Goal: Transaction & Acquisition: Purchase product/service

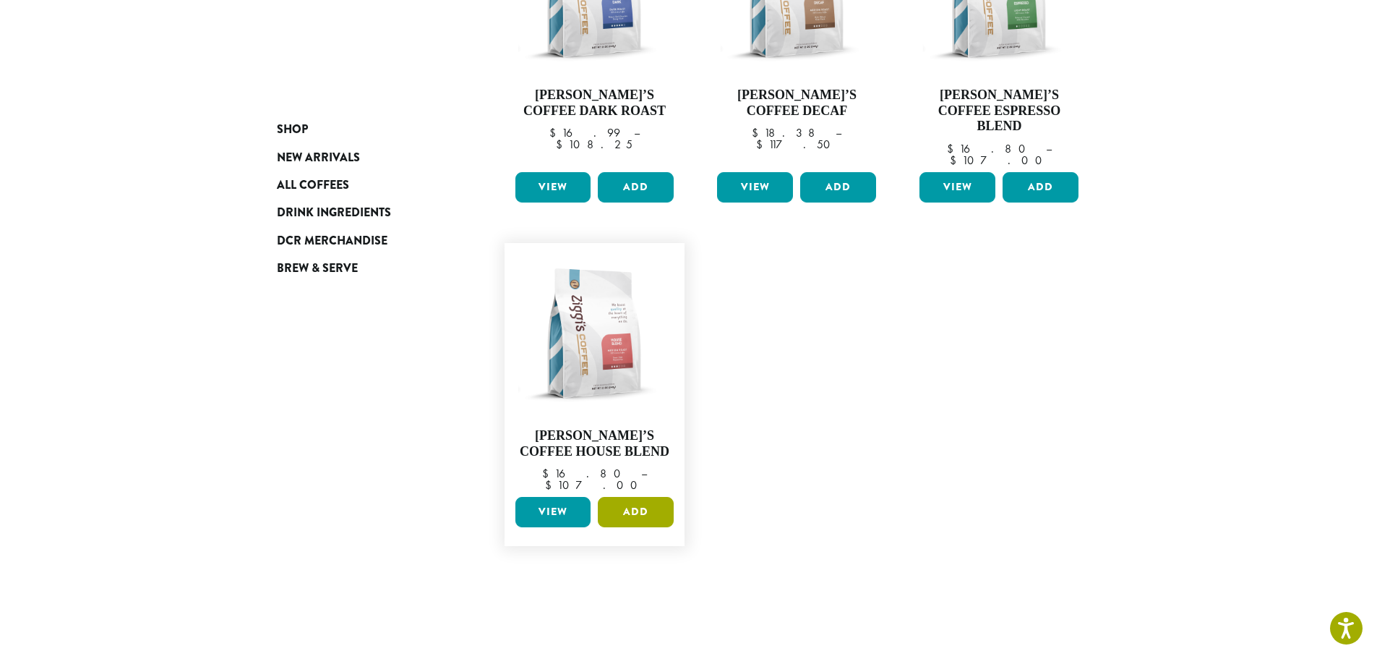
scroll to position [362, 0]
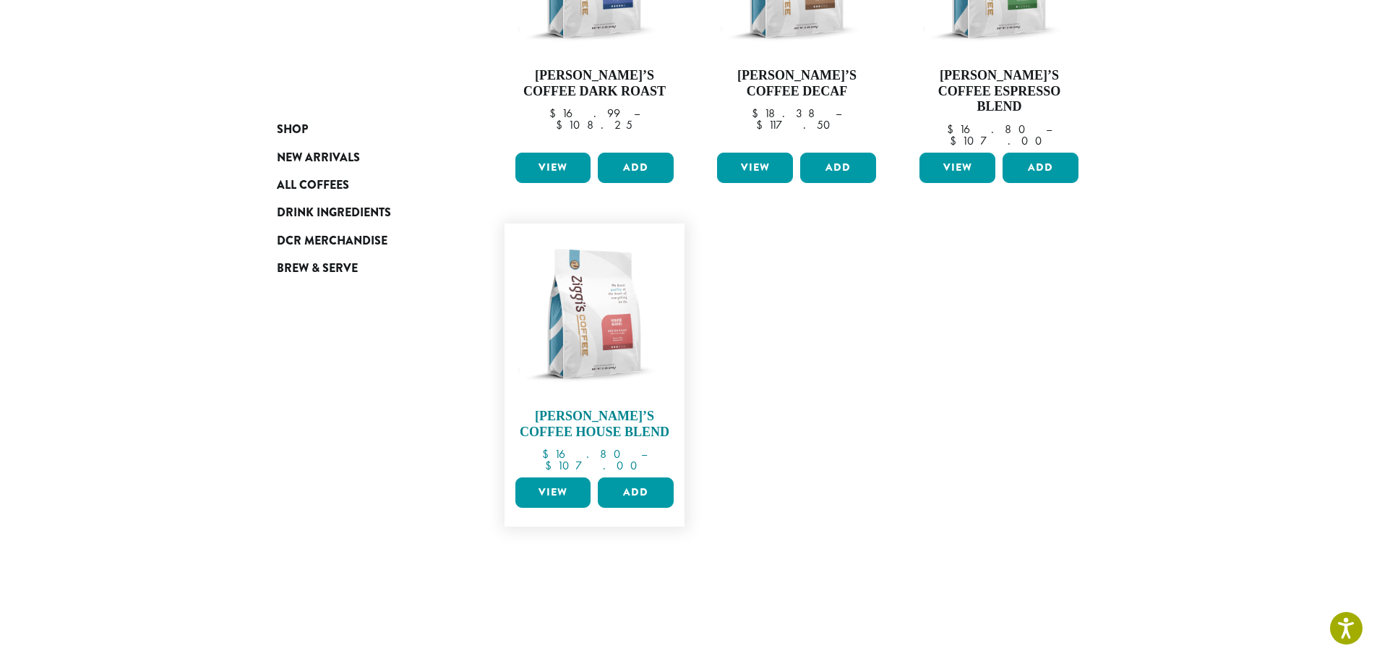
click at [597, 296] on img at bounding box center [594, 314] width 166 height 166
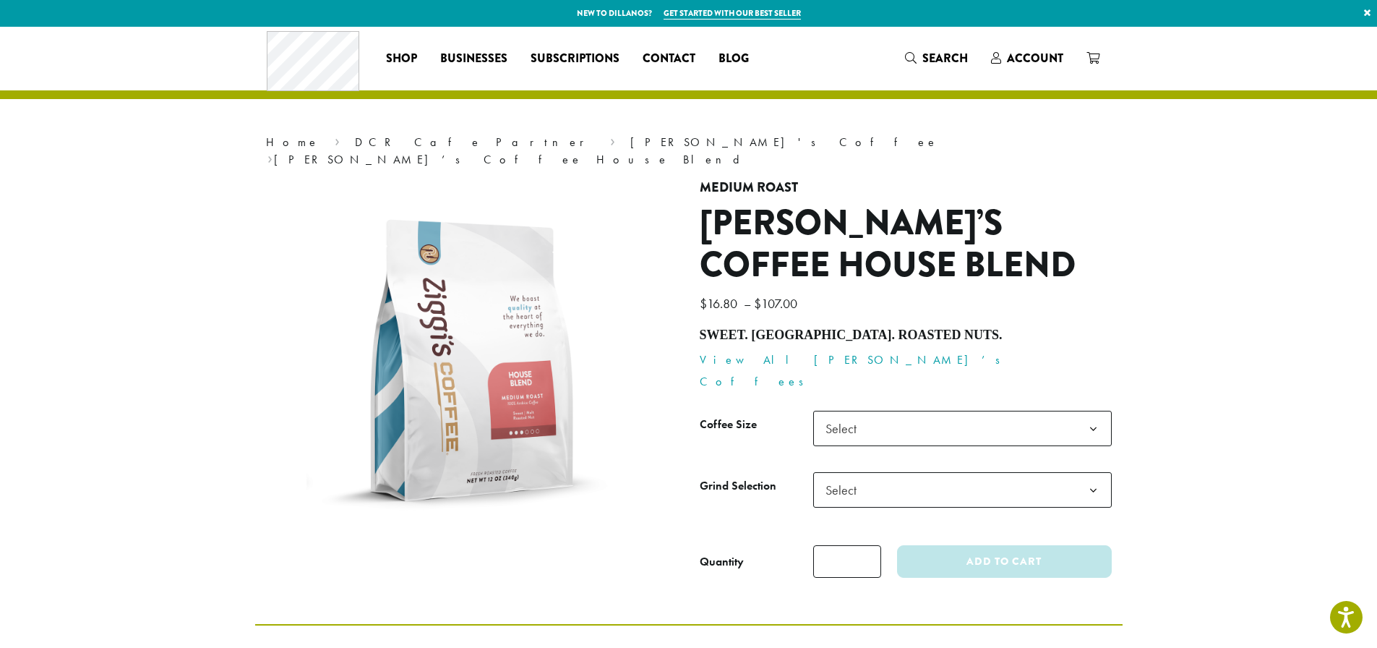
click at [1095, 411] on b at bounding box center [1093, 428] width 35 height 35
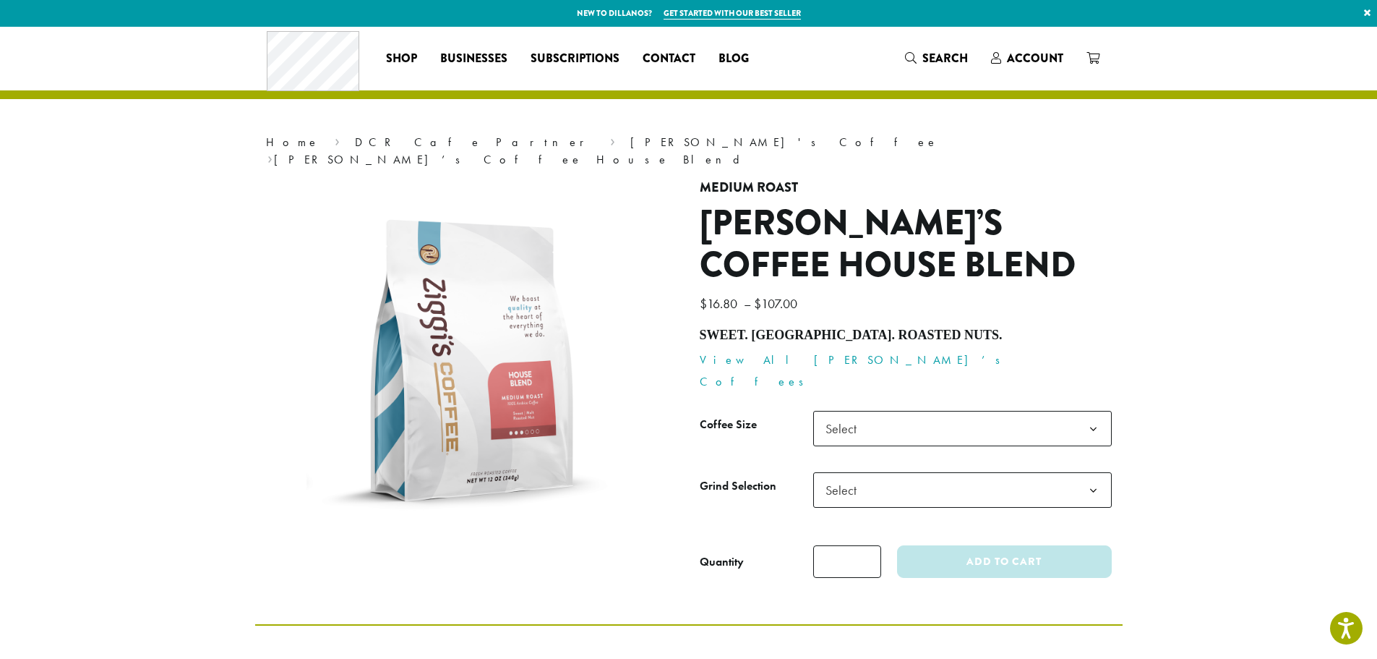
click at [1202, 310] on section "**********" at bounding box center [688, 325] width 1377 height 597
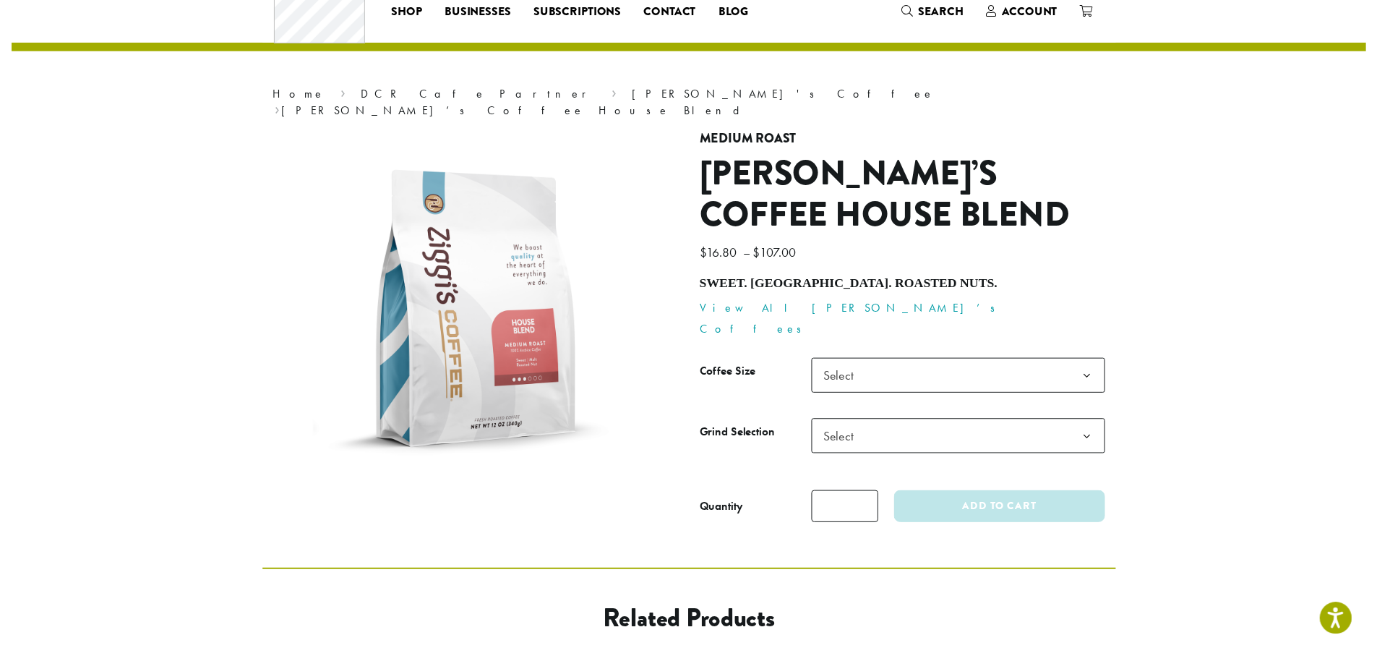
scroll to position [72, 0]
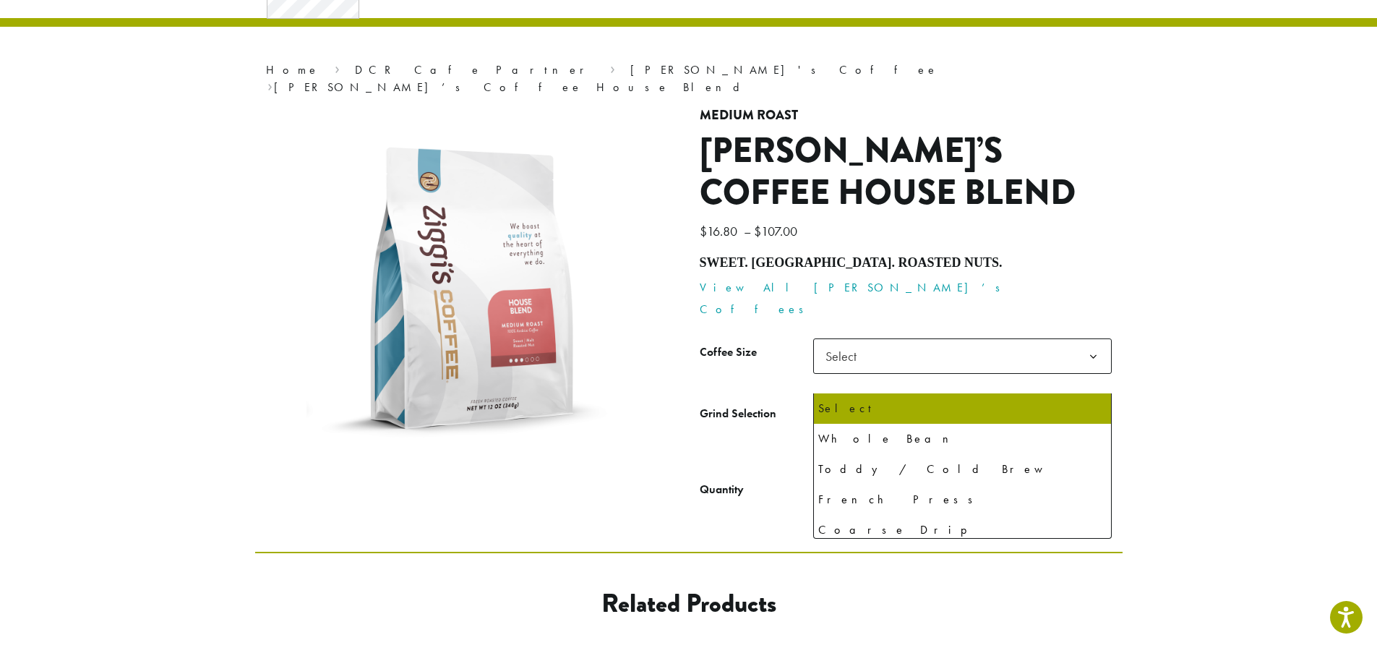
click at [1093, 401] on b at bounding box center [1093, 418] width 35 height 35
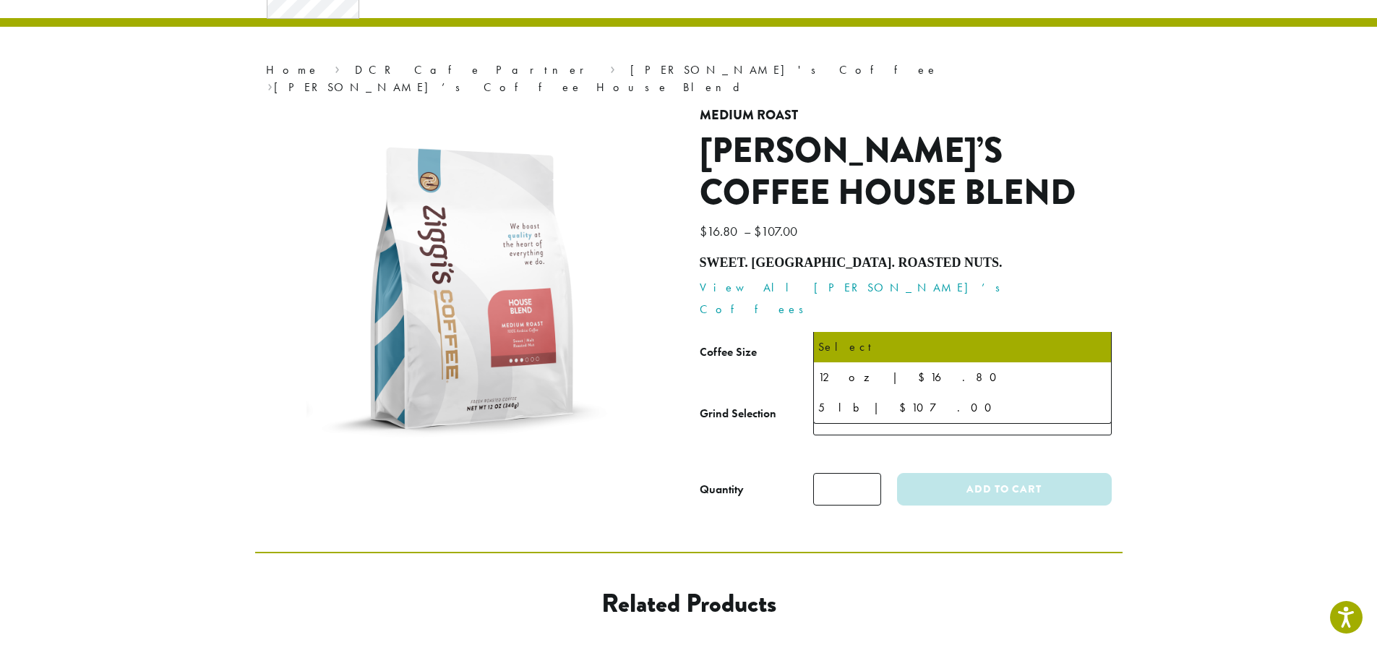
click at [1093, 339] on b at bounding box center [1093, 356] width 35 height 35
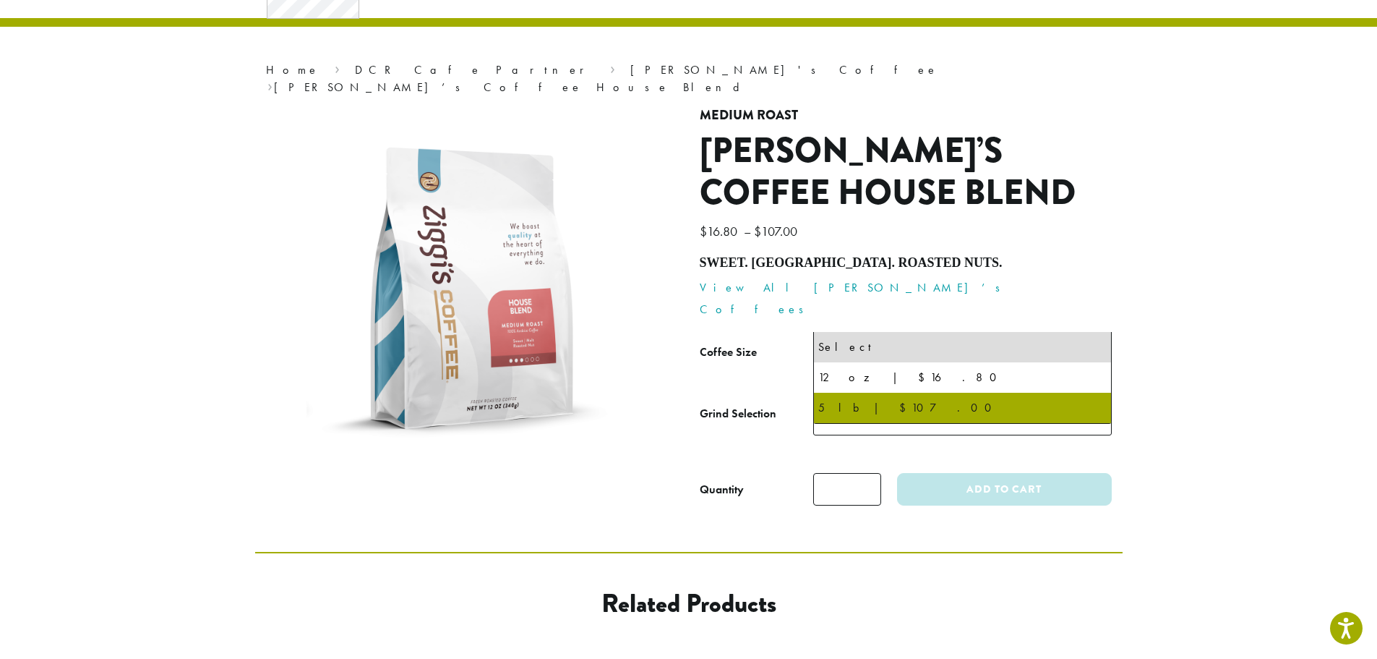
select select "**********"
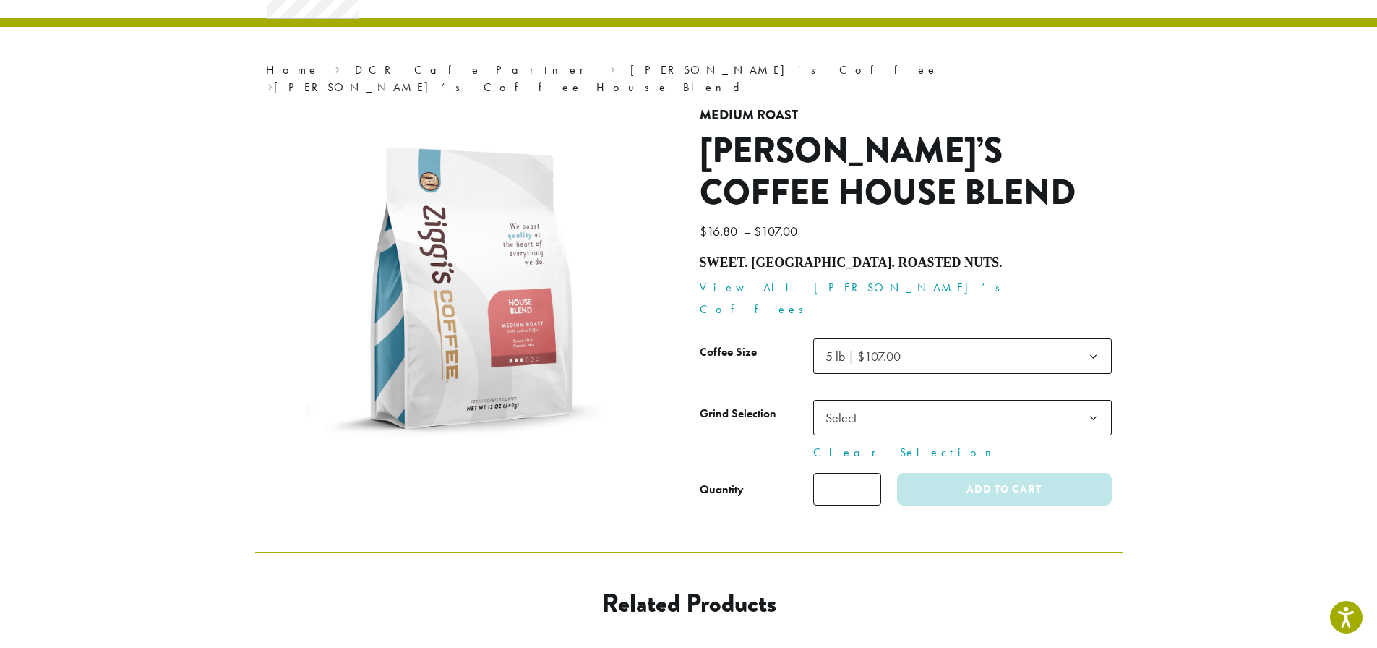
click at [1040, 400] on span "Select" at bounding box center [962, 417] width 299 height 35
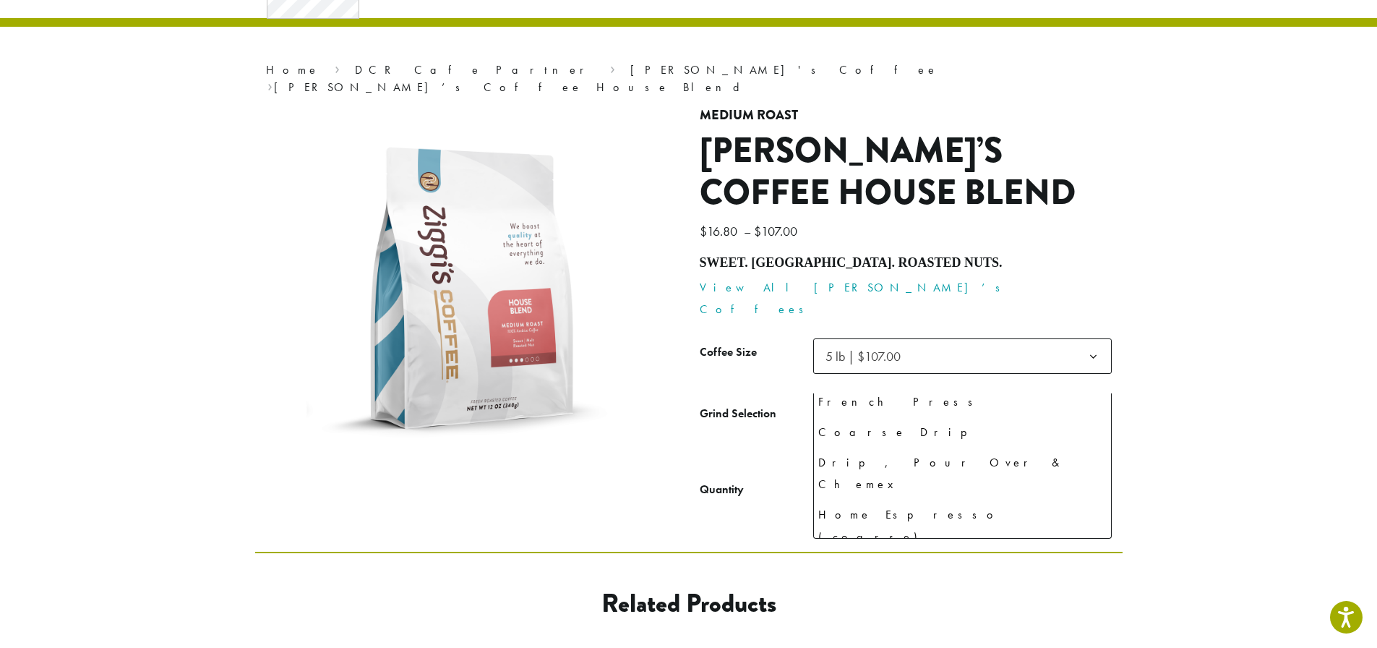
scroll to position [99, 0]
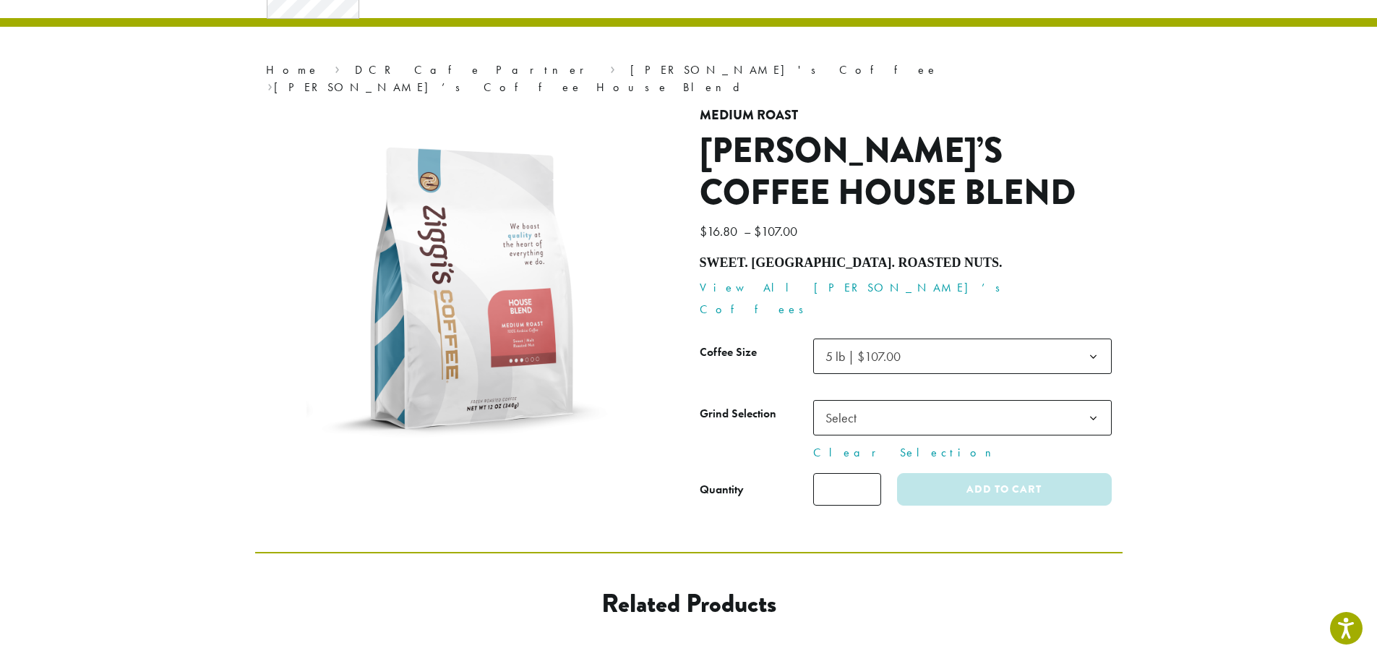
click at [1164, 372] on section "**********" at bounding box center [688, 252] width 1377 height 597
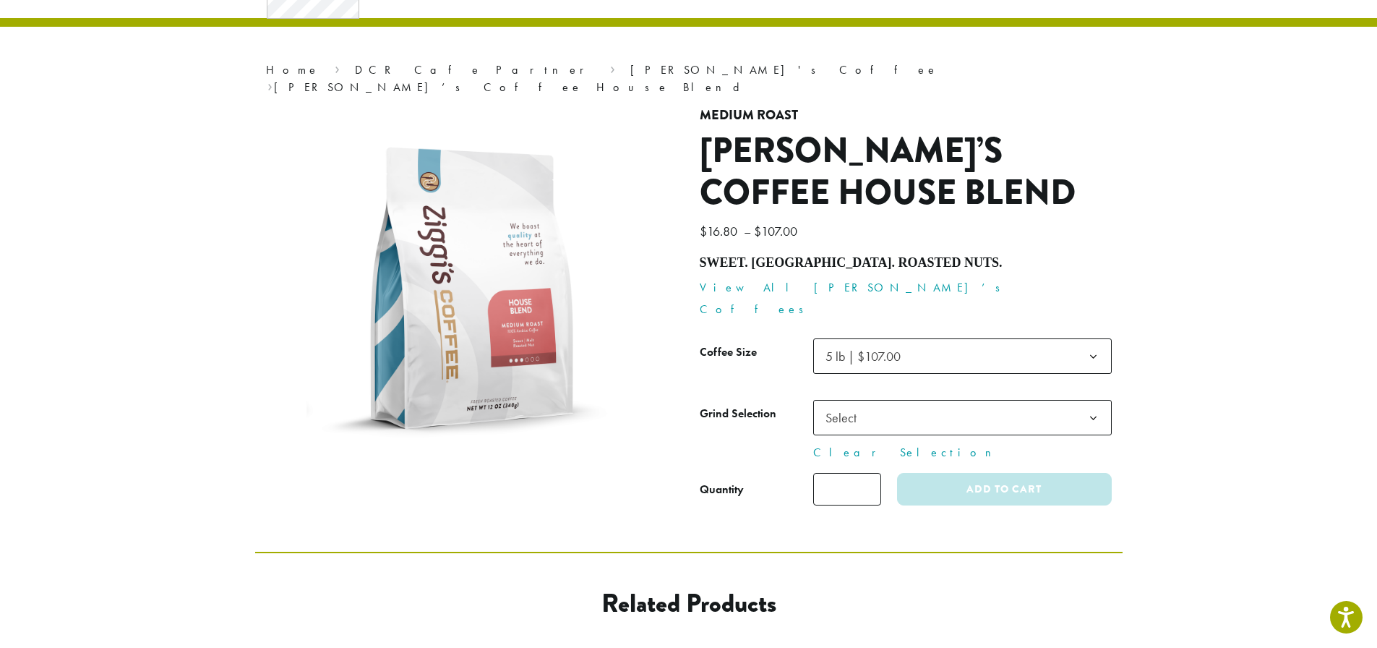
click at [1073, 400] on span "Select" at bounding box center [962, 417] width 299 height 35
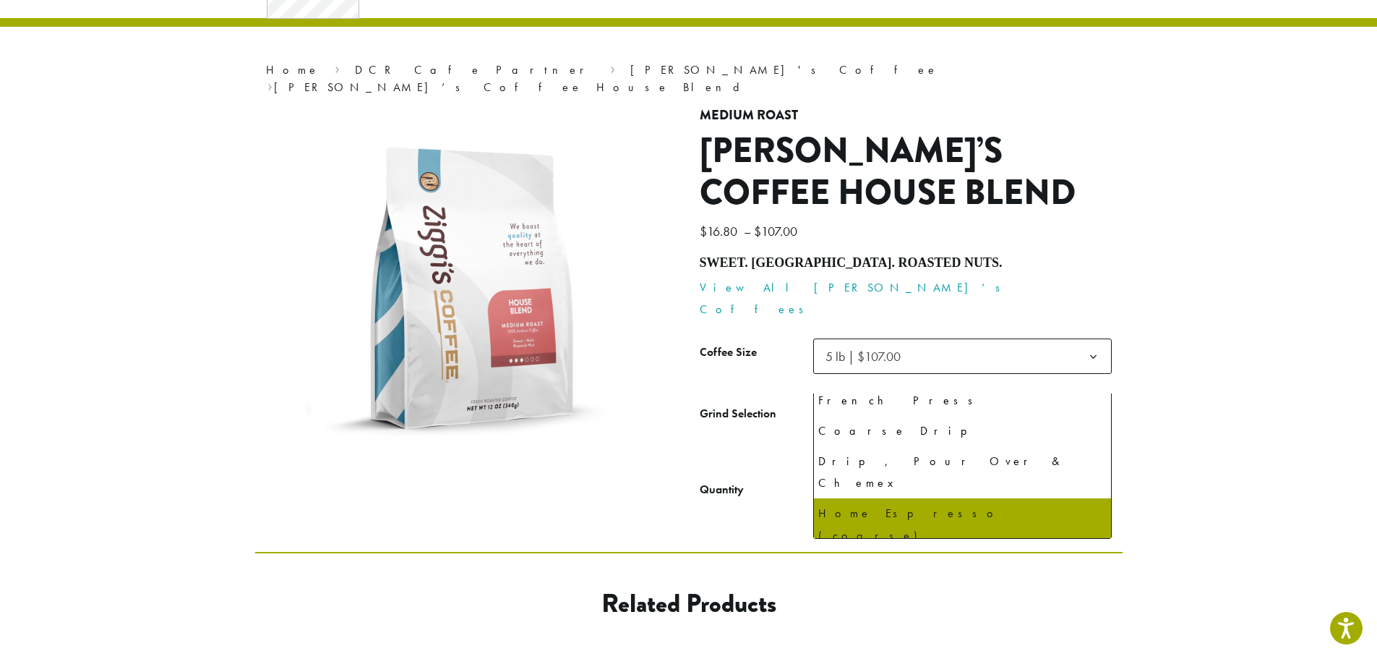
select select "**********"
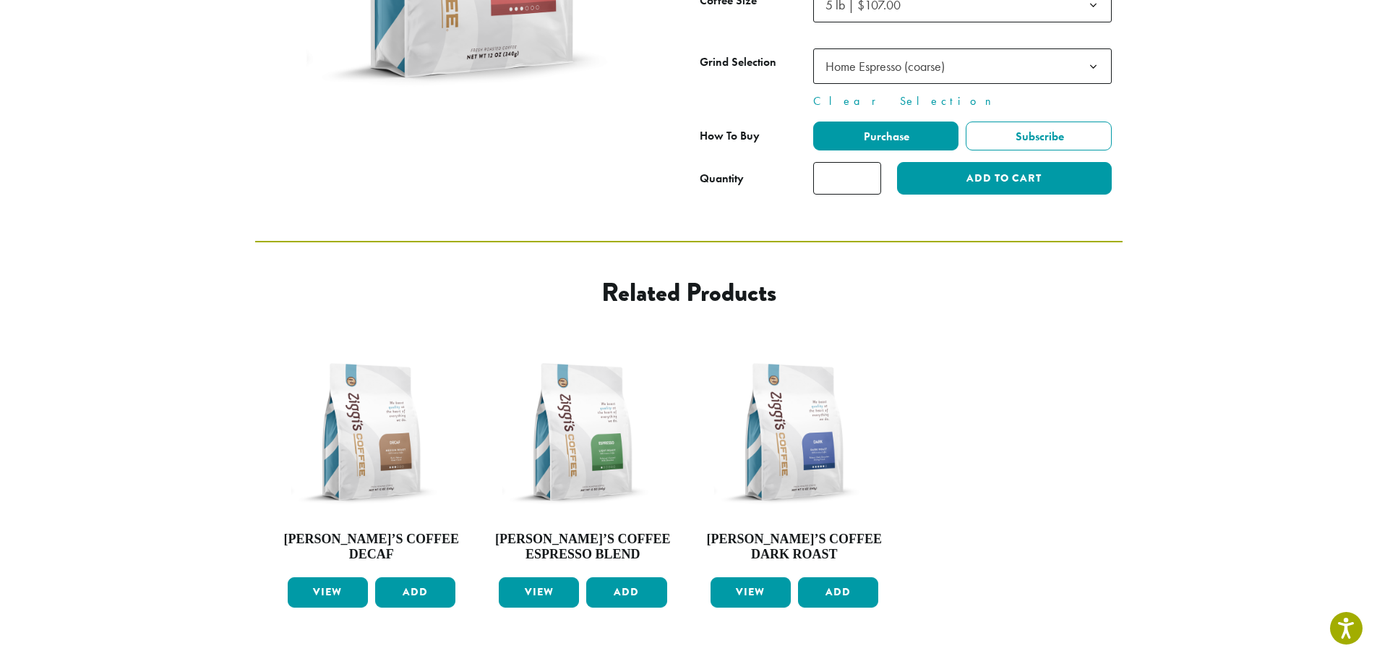
scroll to position [434, 0]
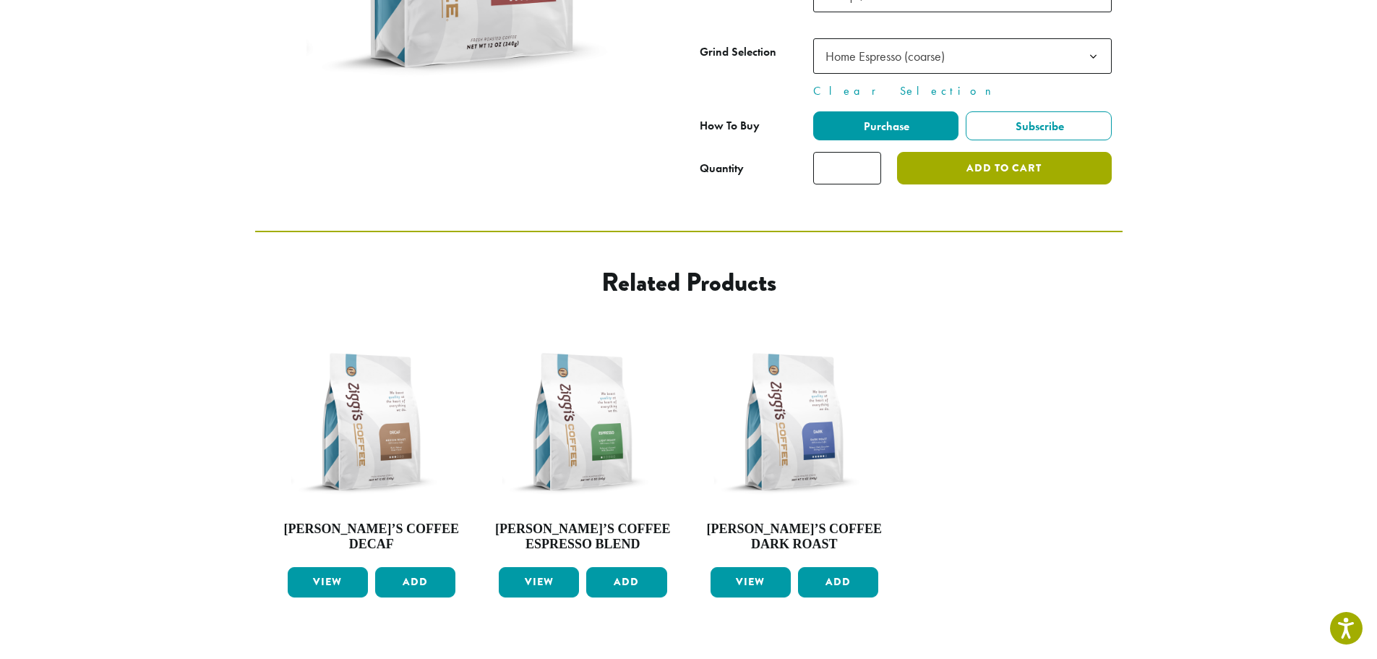
click at [1020, 152] on button "Add to cart" at bounding box center [1004, 168] width 214 height 33
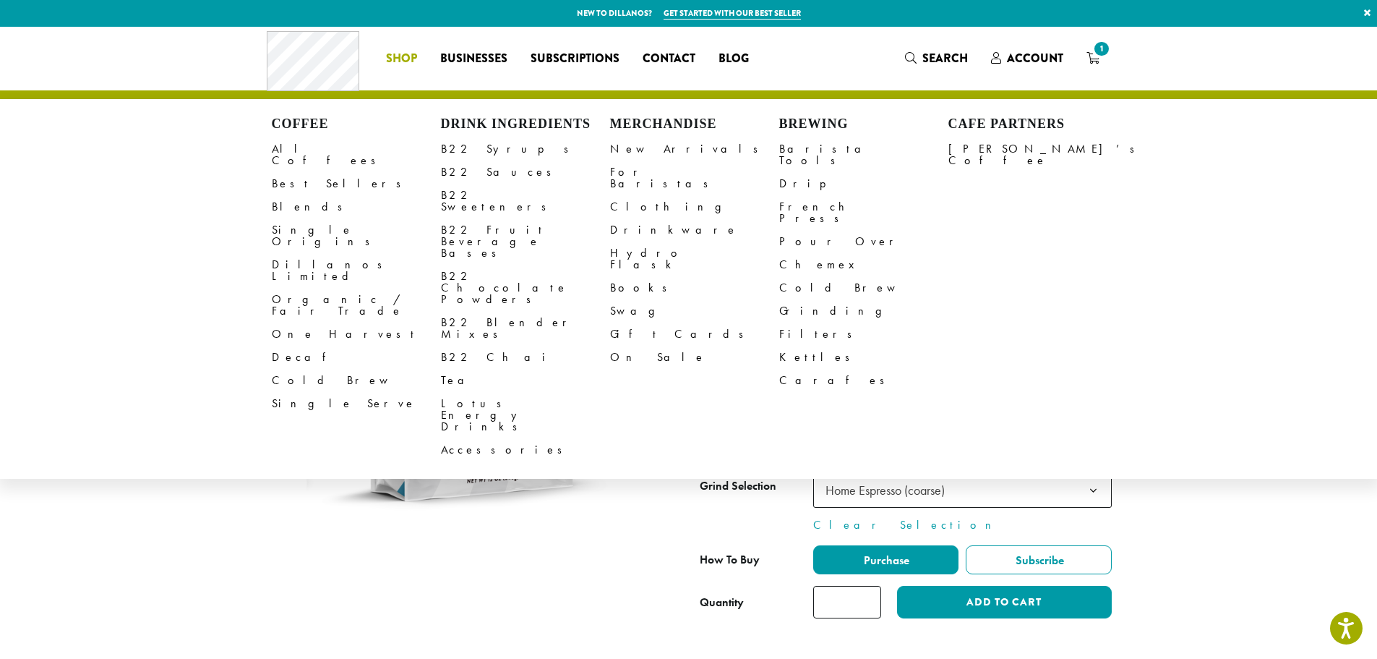
click at [404, 59] on span "Shop" at bounding box center [401, 59] width 31 height 18
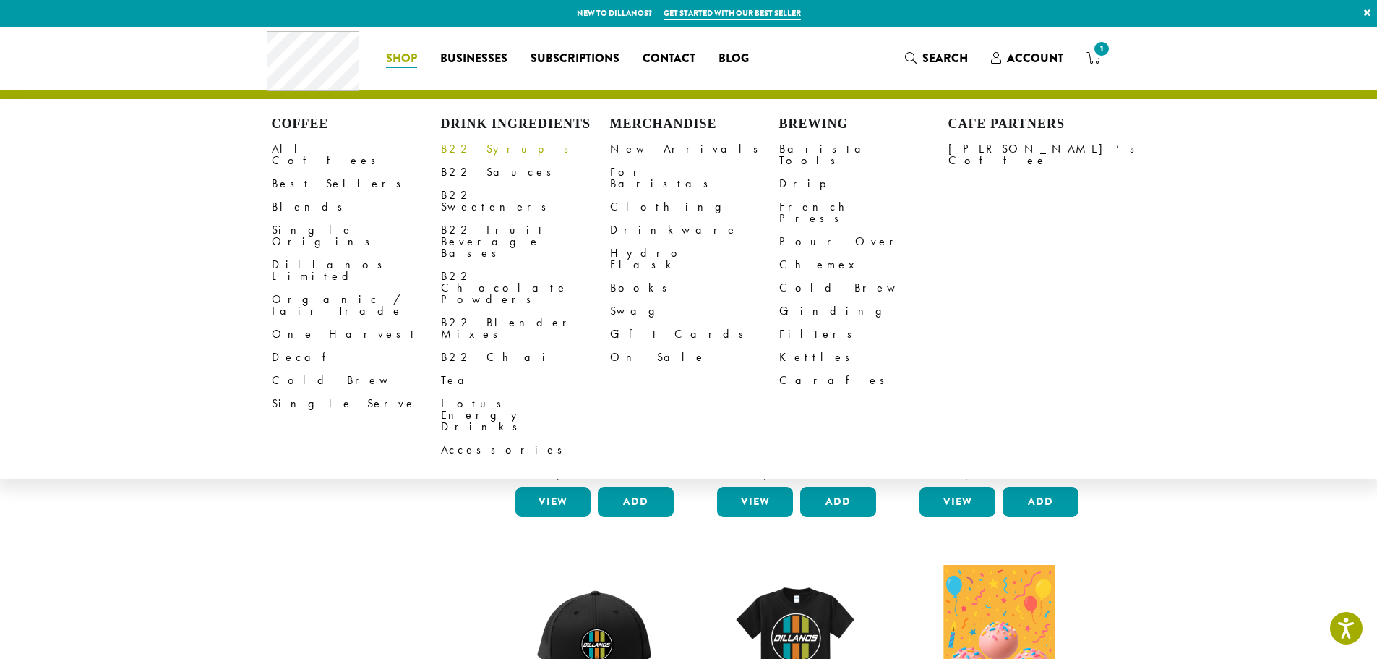
click at [456, 147] on link "B22 Syrups" at bounding box center [525, 148] width 169 height 23
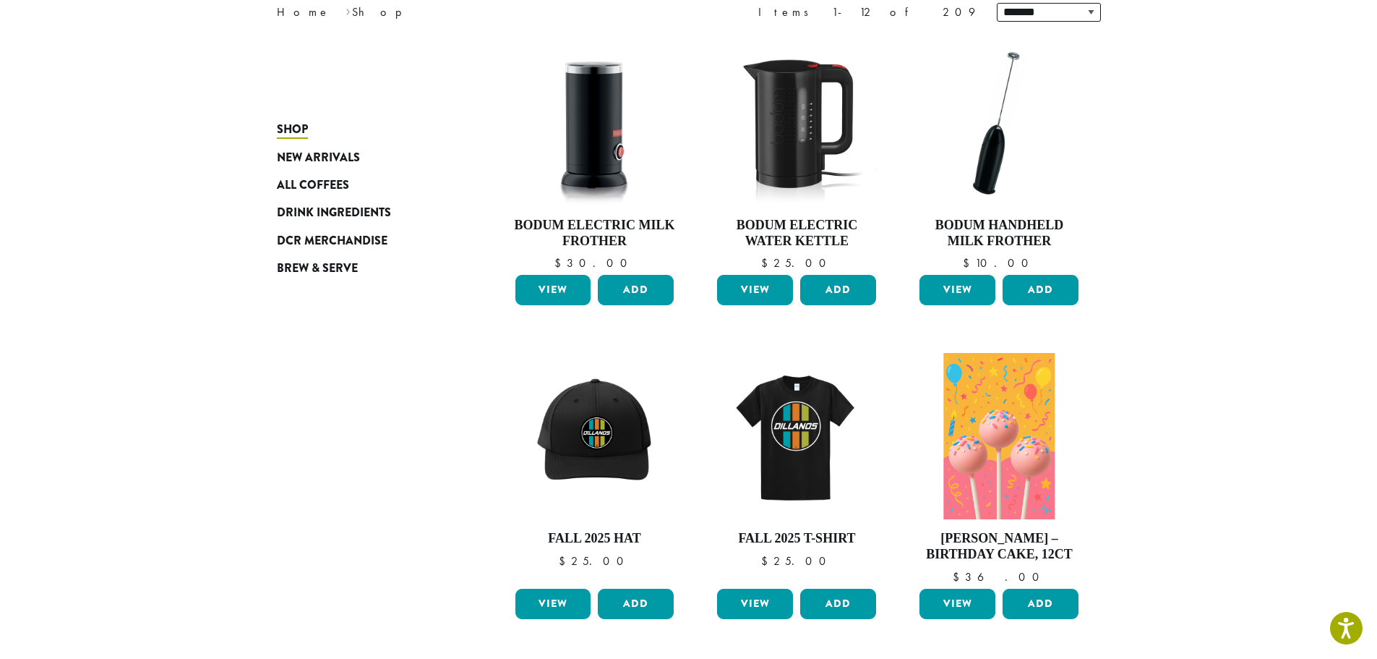
scroll to position [217, 0]
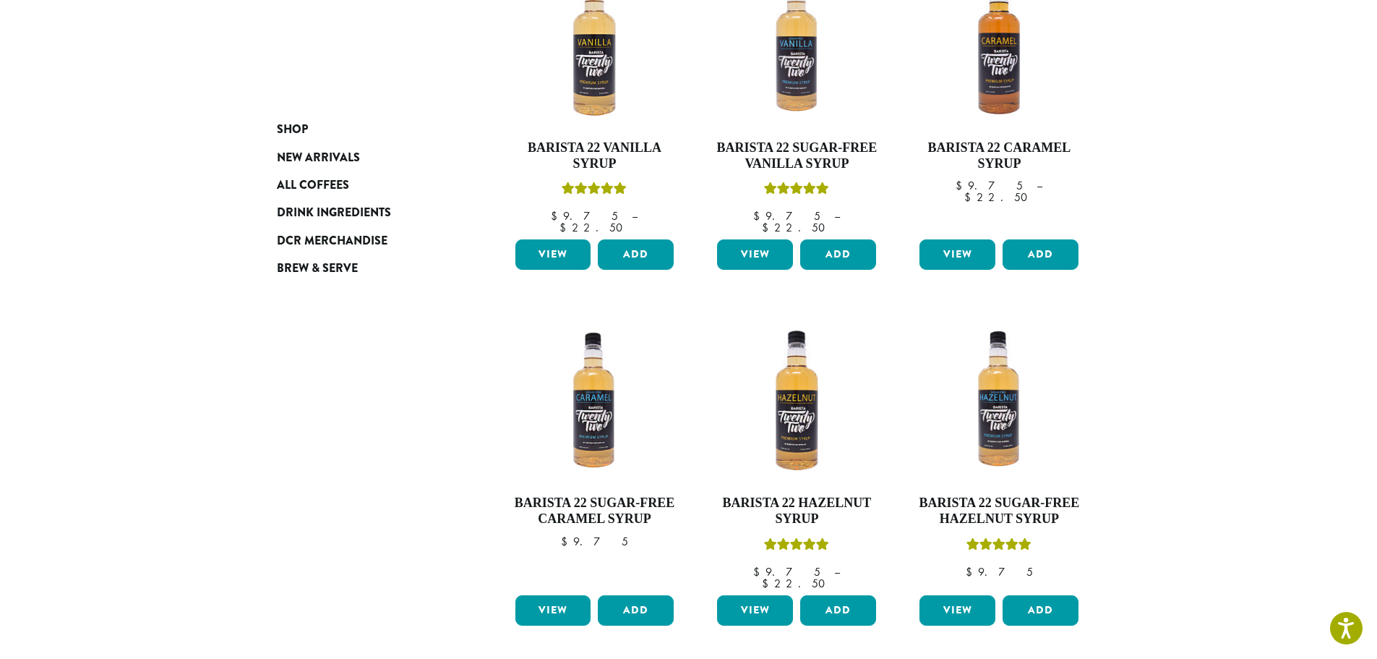
scroll to position [362, 0]
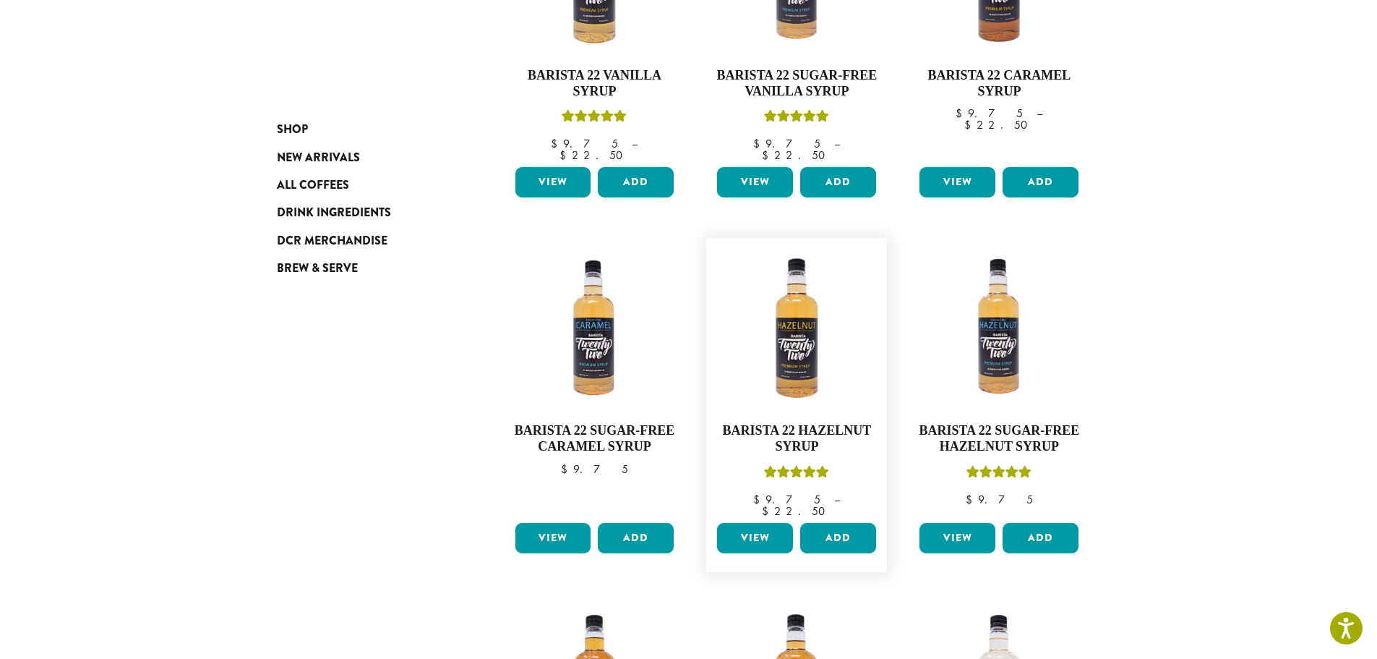
click at [756, 523] on link "View" at bounding box center [755, 538] width 76 height 30
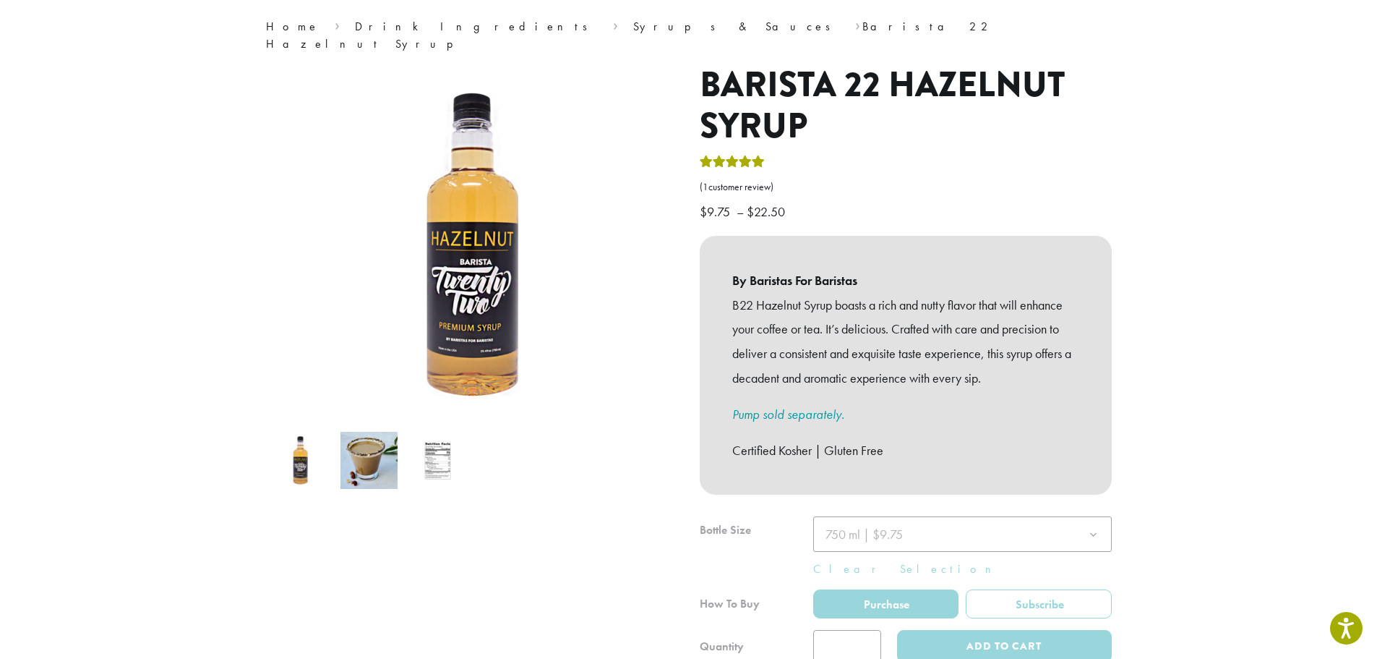
scroll to position [145, 0]
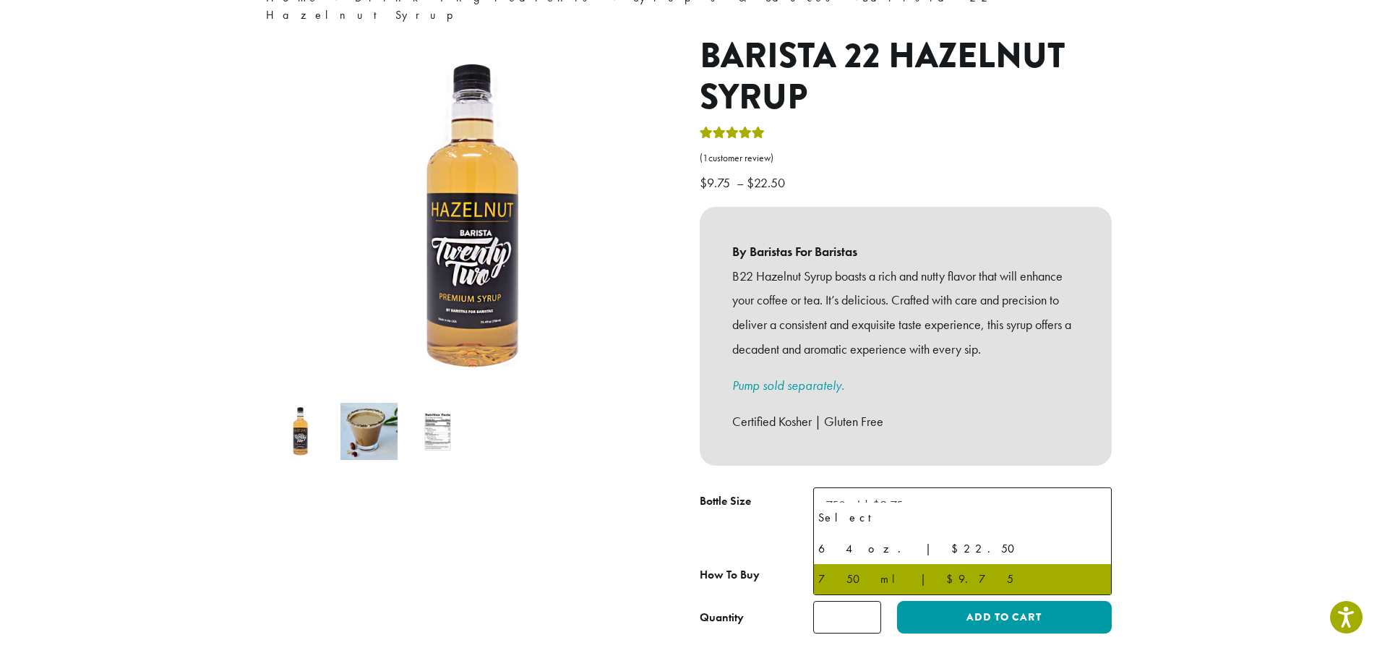
click at [1090, 488] on b at bounding box center [1093, 505] width 35 height 35
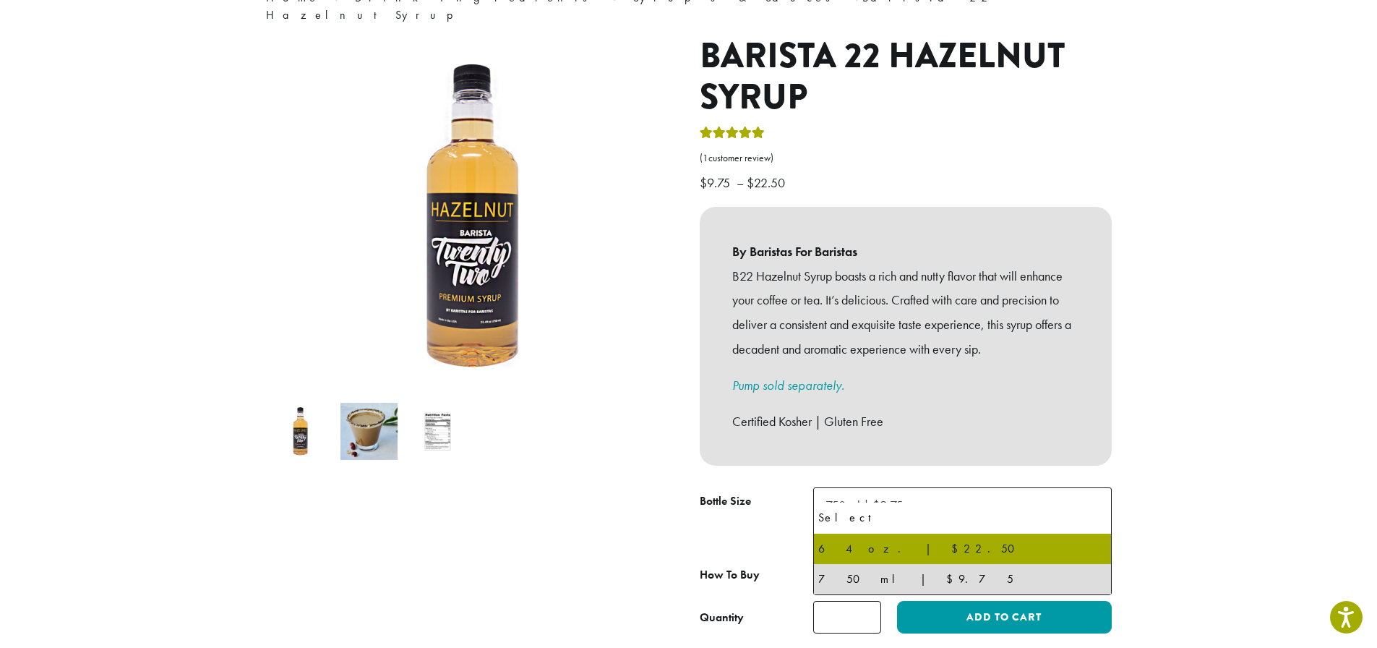
select select "*****"
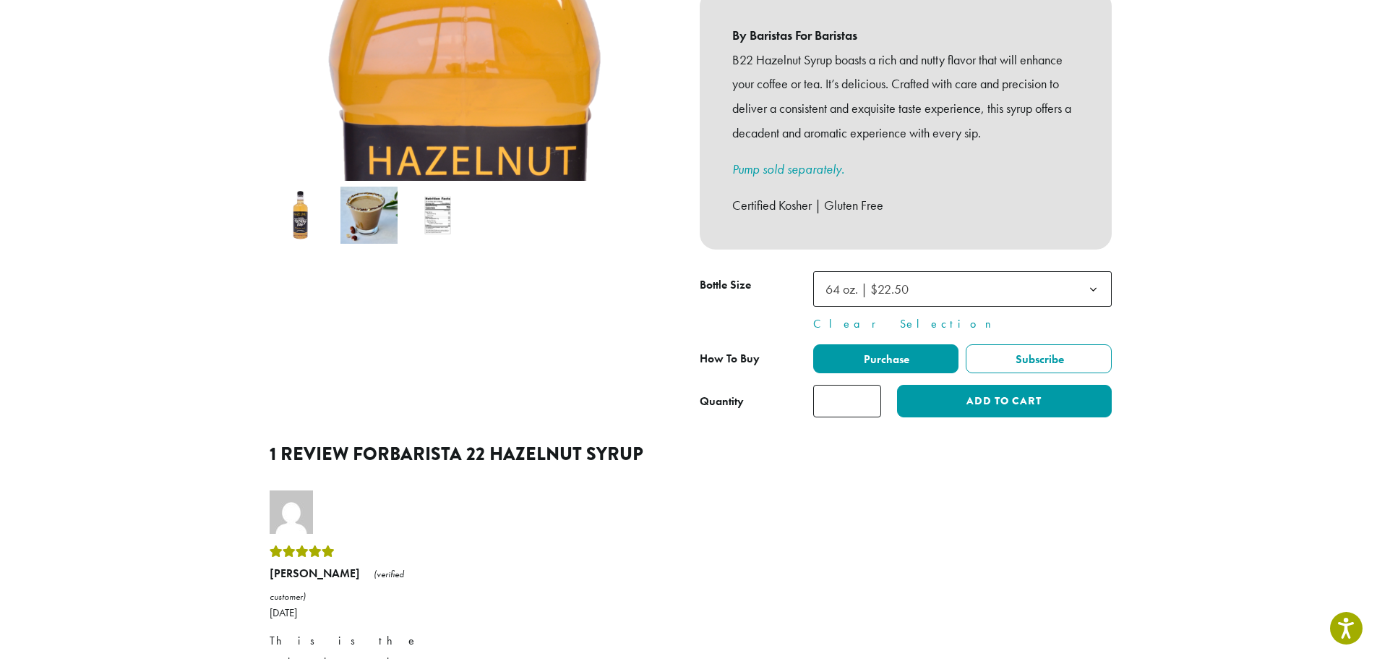
scroll to position [362, 0]
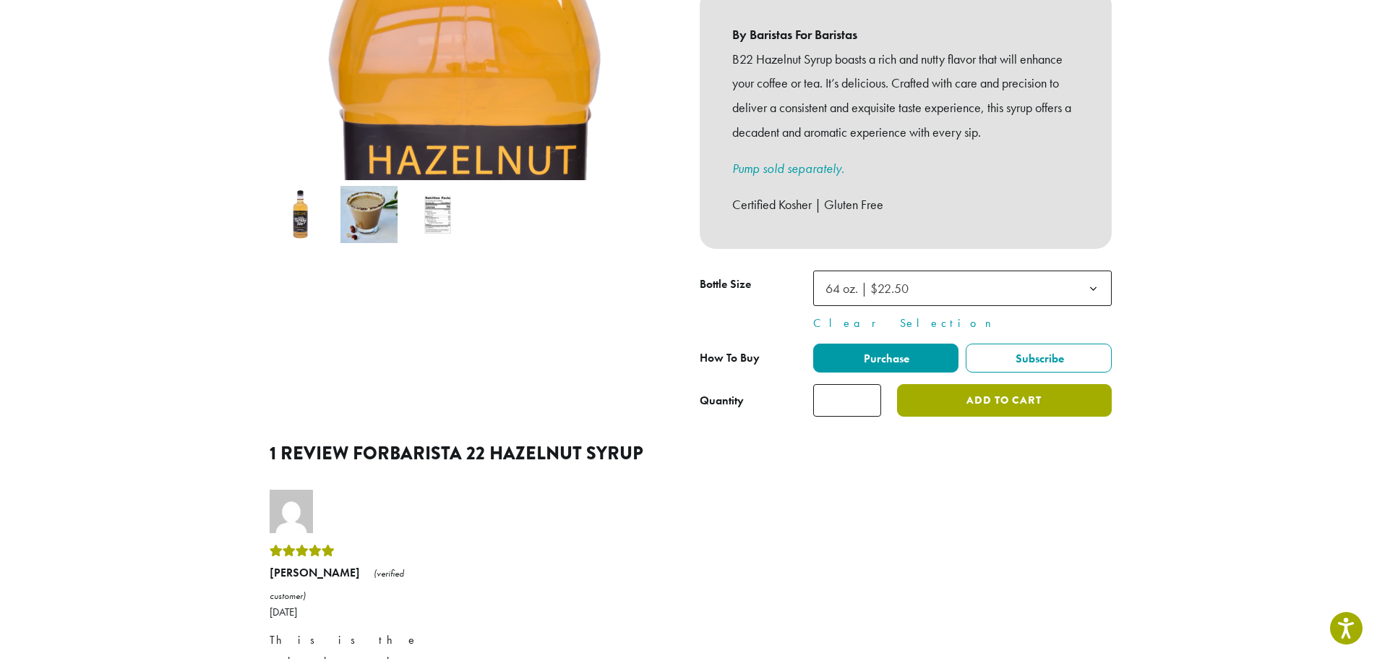
click at [1013, 384] on button "Add to cart" at bounding box center [1004, 400] width 214 height 33
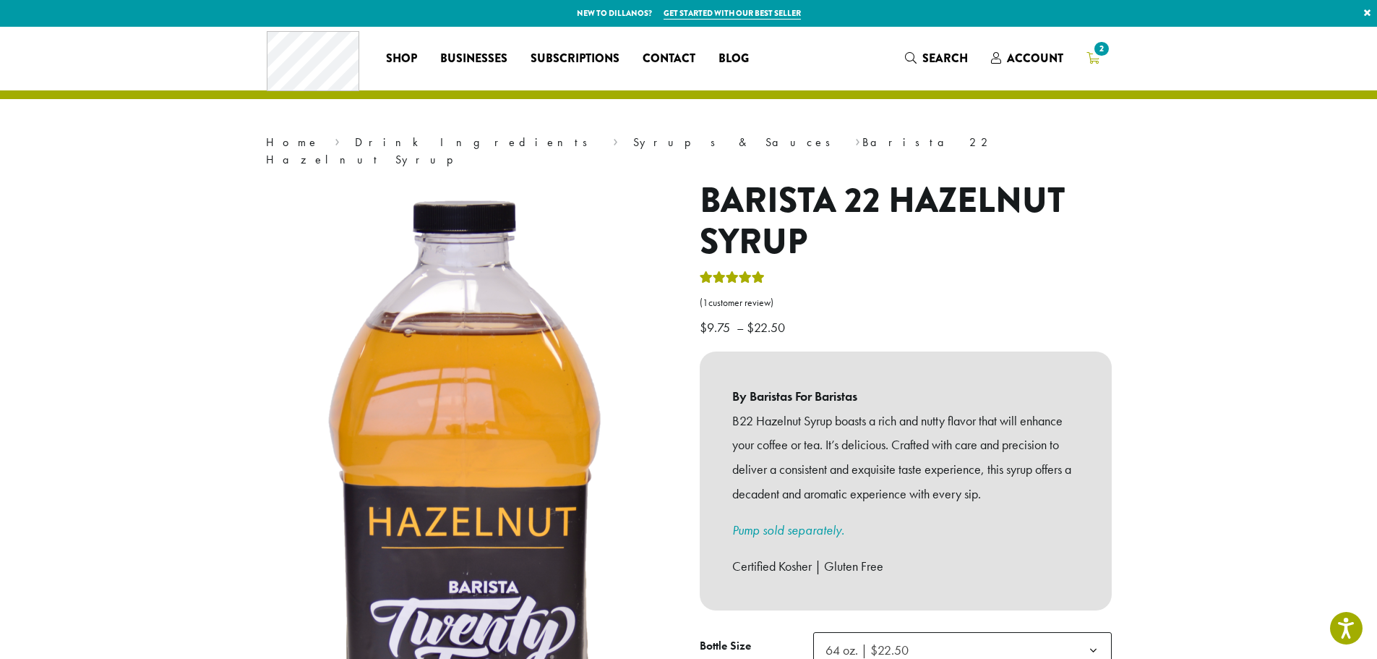
click at [1093, 55] on span "2" at bounding box center [1102, 49] width 20 height 20
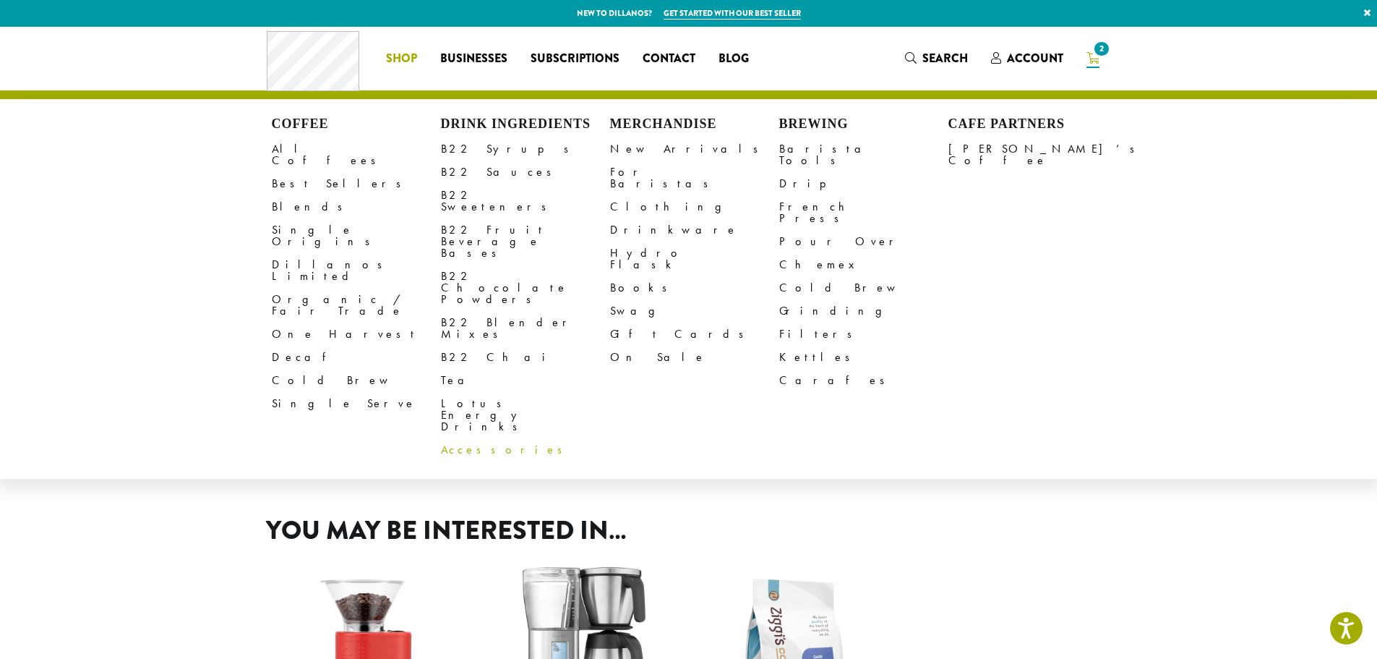
click at [462, 438] on link "Accessories" at bounding box center [525, 449] width 169 height 23
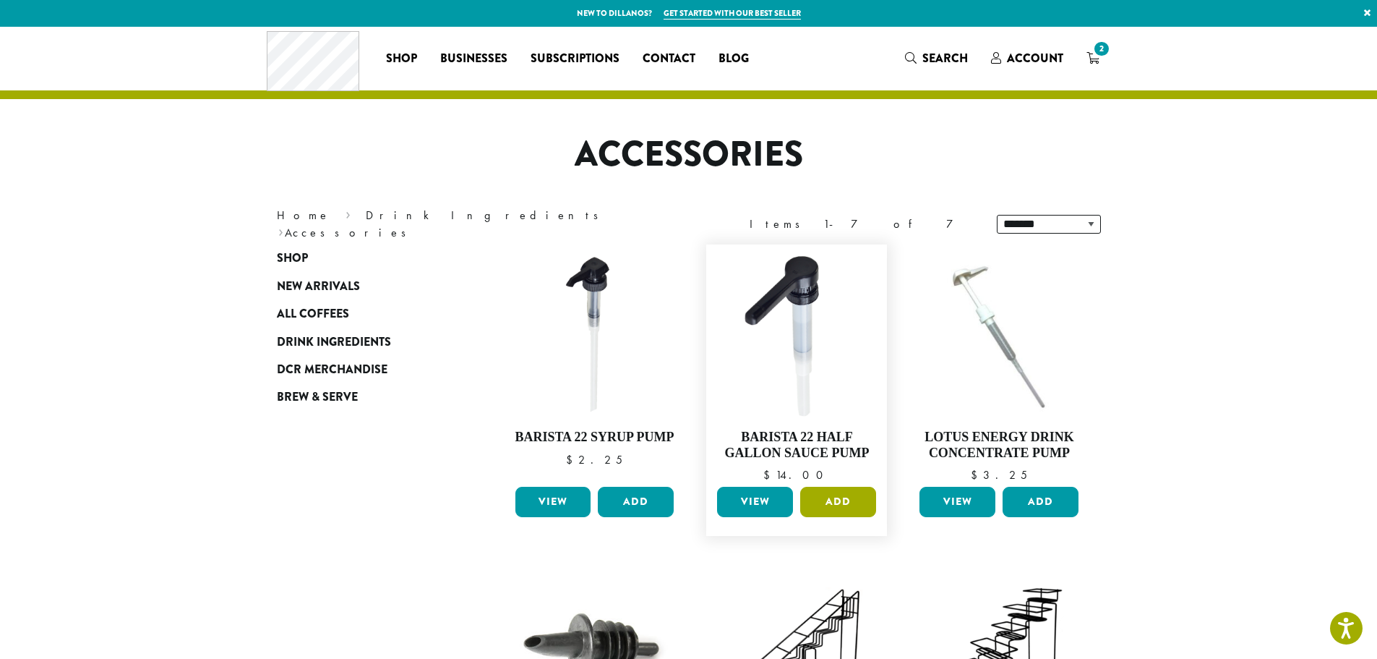
click at [836, 499] on button "Add" at bounding box center [838, 502] width 76 height 30
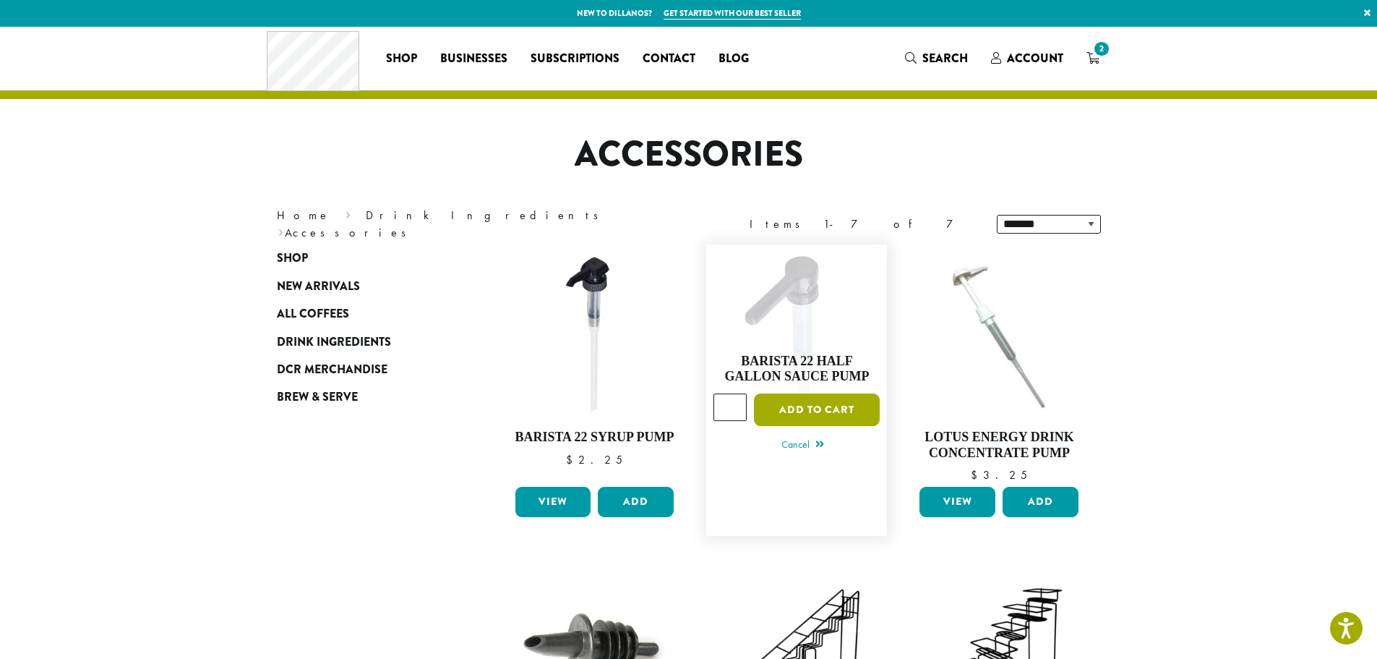
click at [810, 411] on button "Add to cart" at bounding box center [817, 409] width 126 height 33
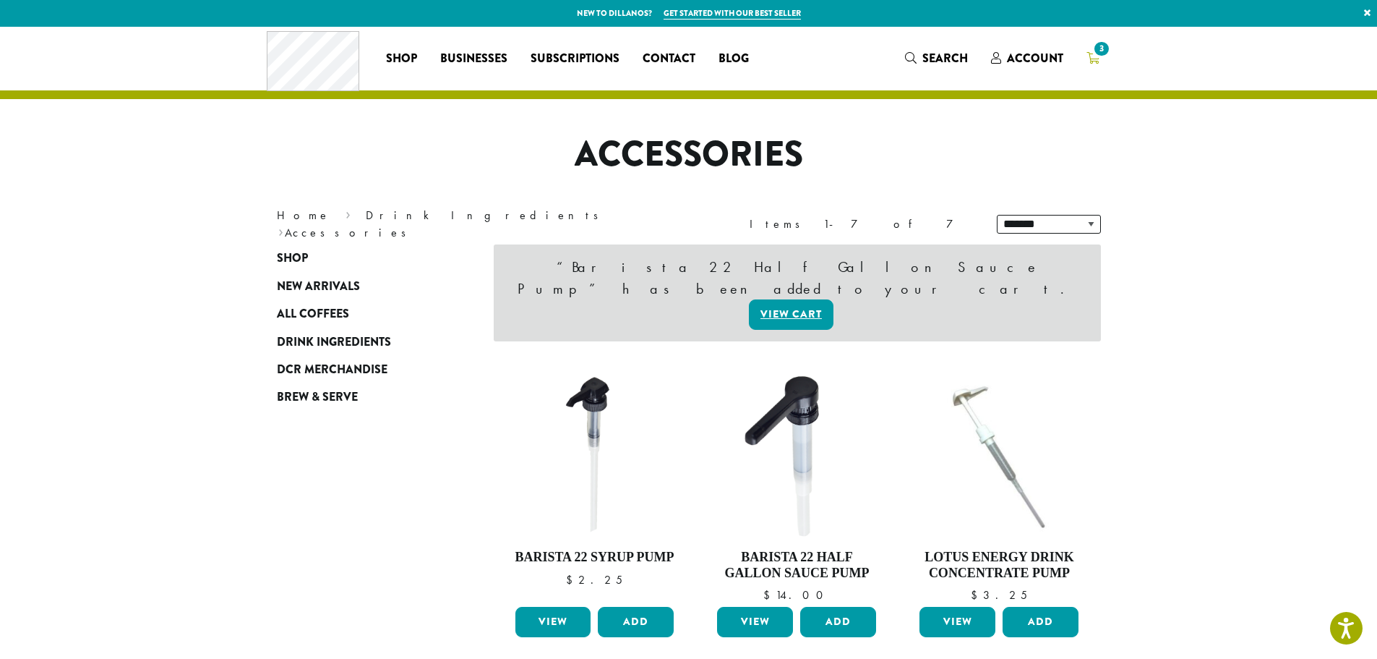
click at [1095, 56] on span "3" at bounding box center [1102, 49] width 20 height 20
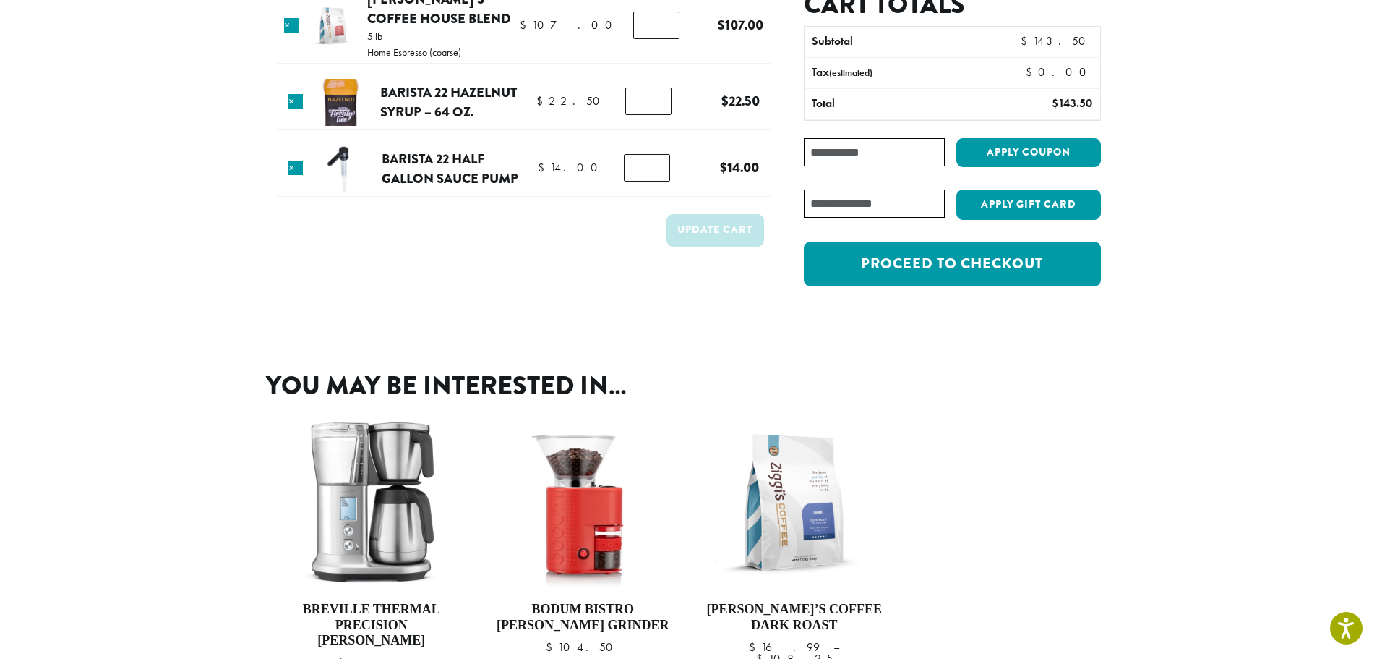
scroll to position [217, 0]
